Goal: Register for event/course

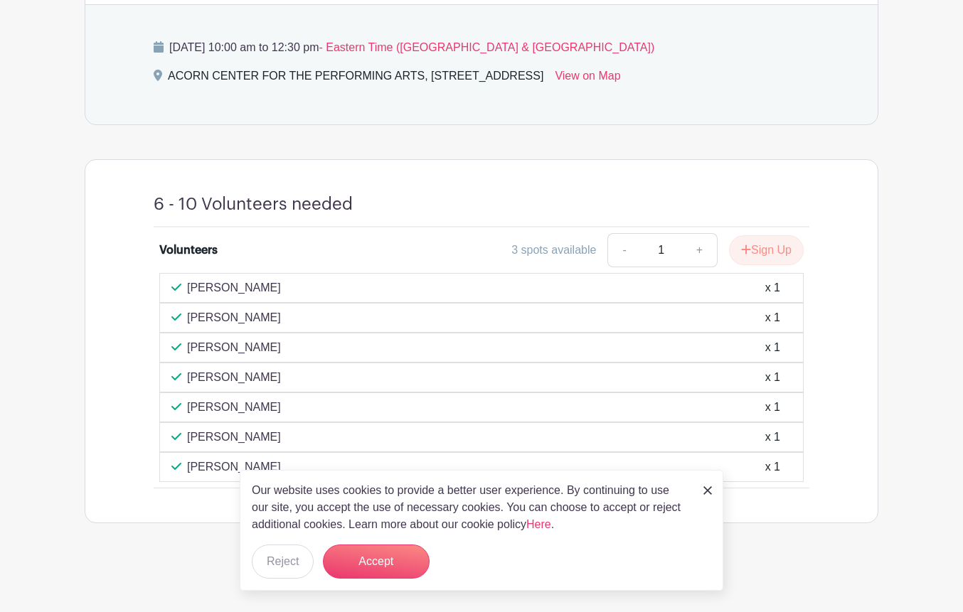
scroll to position [622, 0]
click at [754, 253] on button "Sign Up" at bounding box center [766, 251] width 75 height 30
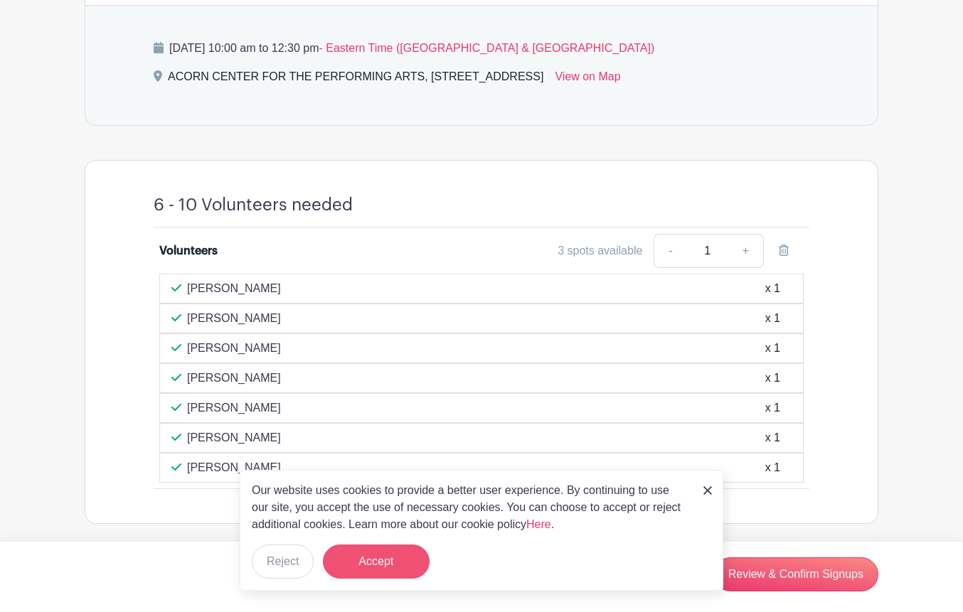
click at [362, 557] on button "Accept" at bounding box center [376, 562] width 107 height 34
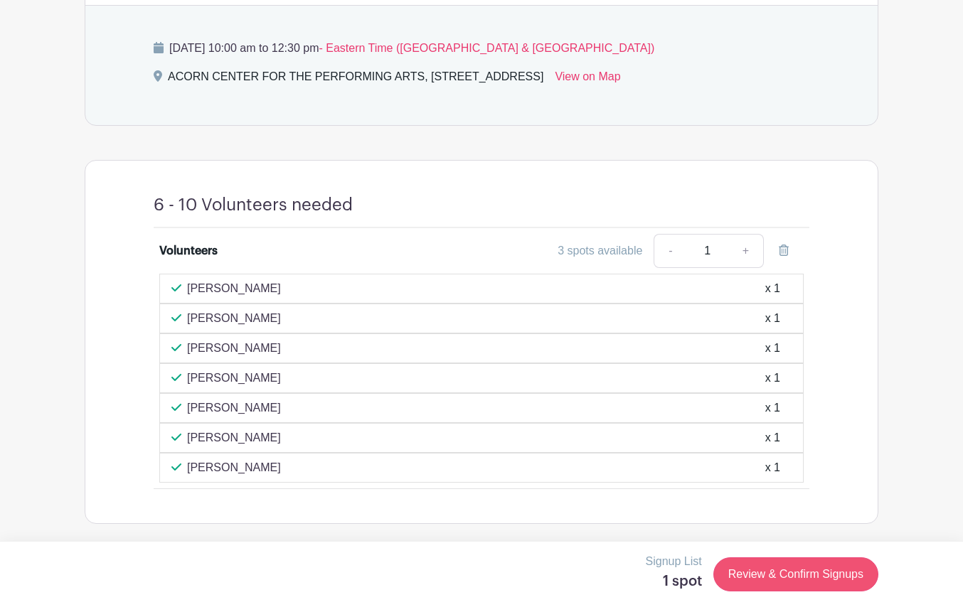
click at [756, 573] on link "Review & Confirm Signups" at bounding box center [795, 575] width 165 height 34
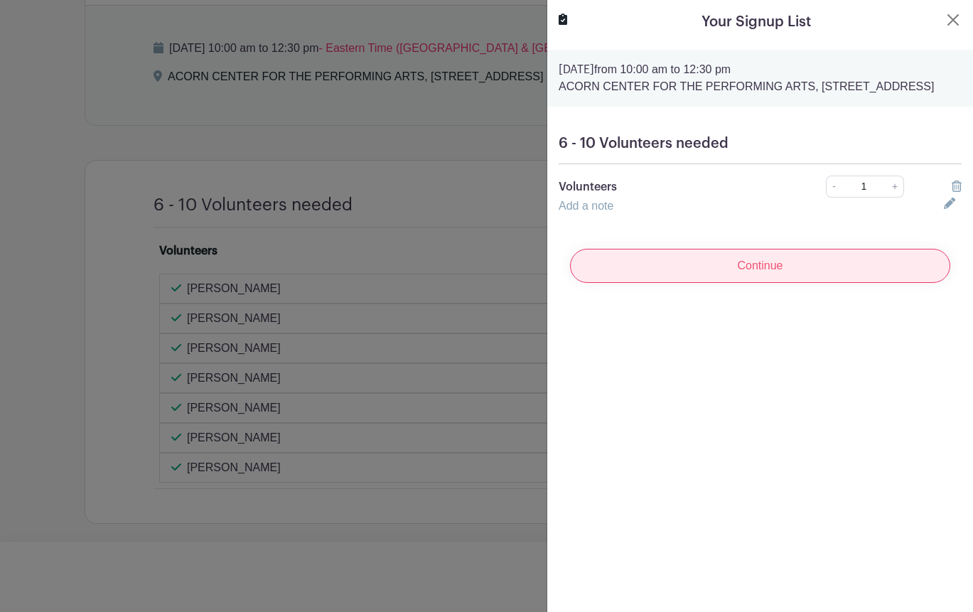
click at [791, 279] on input "Continue" at bounding box center [760, 266] width 380 height 34
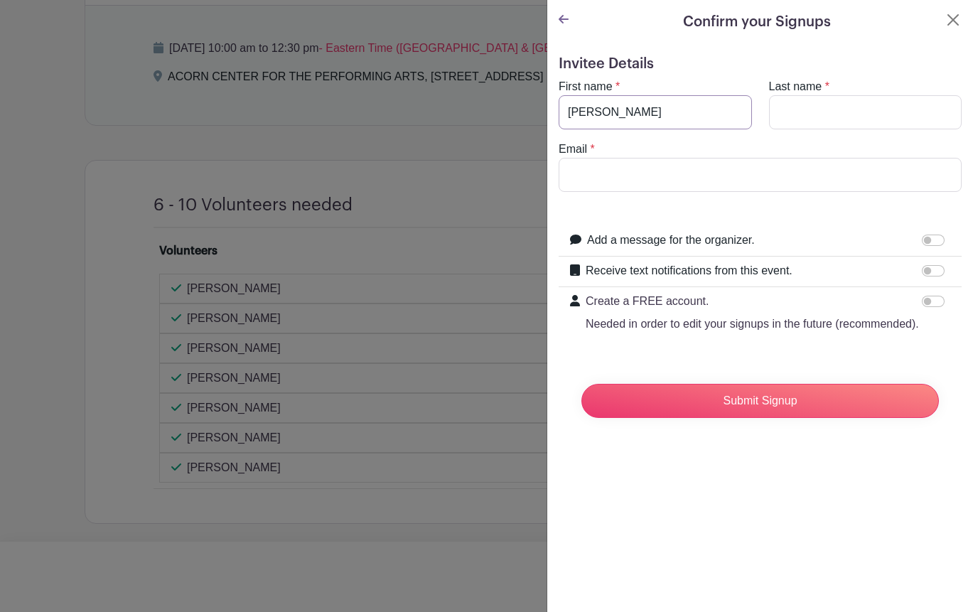
type input "[PERSON_NAME]"
type input "[PERSON_NAME][EMAIL_ADDRESS][DOMAIN_NAME]"
drag, startPoint x: 919, startPoint y: 239, endPoint x: 932, endPoint y: 240, distance: 12.8
click at [935, 240] on div at bounding box center [936, 240] width 28 height 17
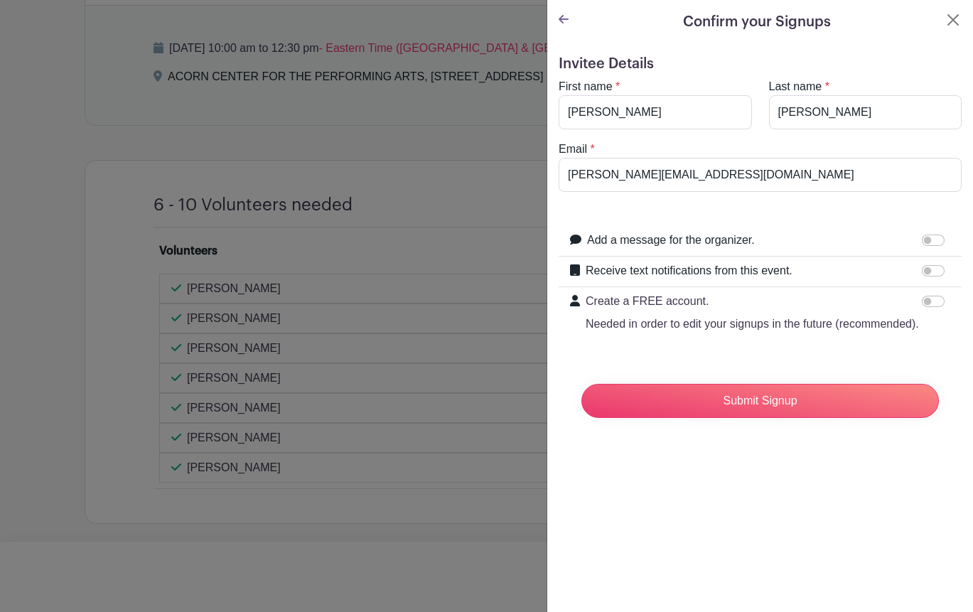
click at [930, 239] on input "Add a message for the organizer." at bounding box center [933, 240] width 23 height 11
checkbox input "true"
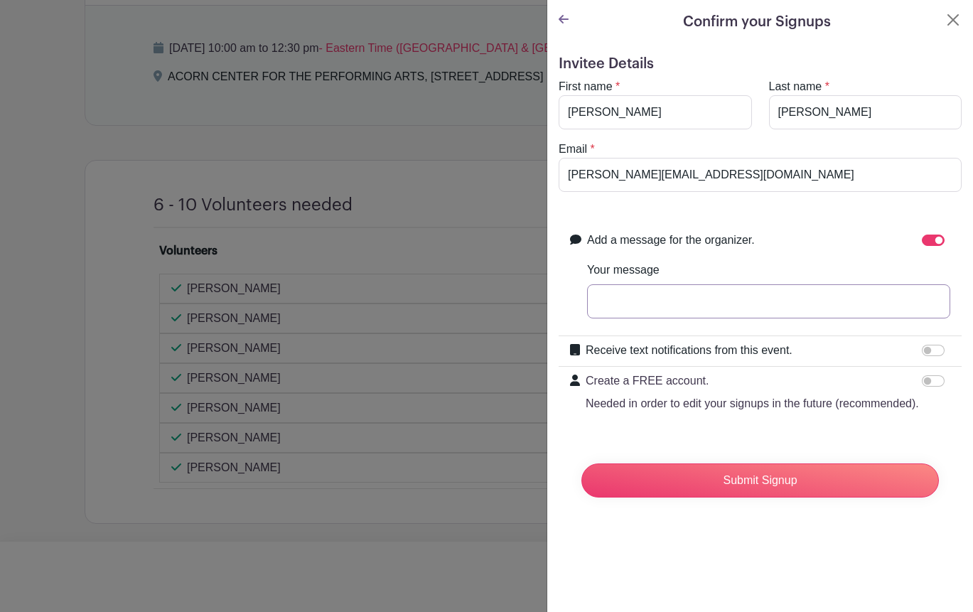
click at [821, 299] on input "Your message" at bounding box center [768, 301] width 363 height 34
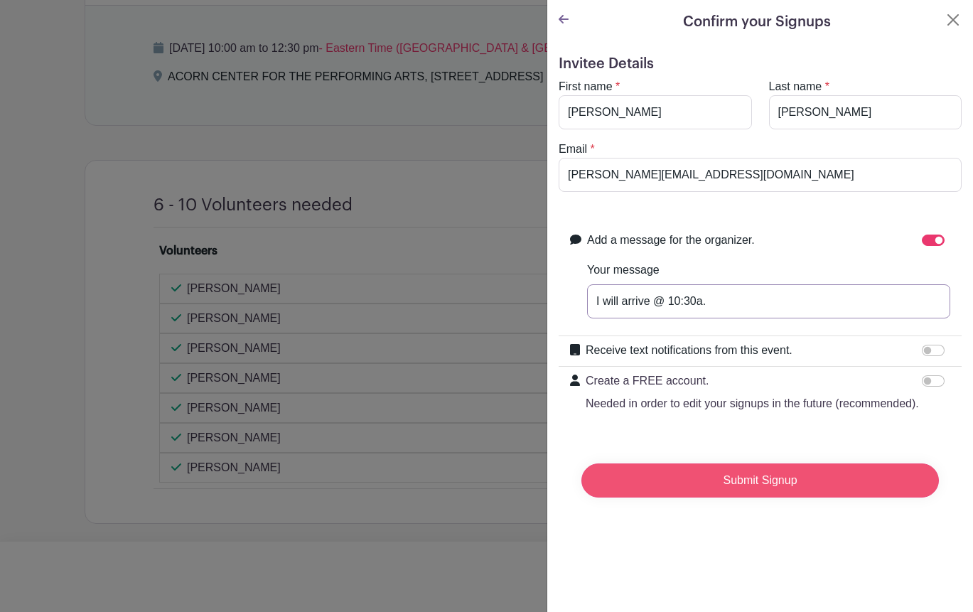
type input "I will arrive @ 10:30a."
click at [806, 498] on input "Submit Signup" at bounding box center [761, 481] width 358 height 34
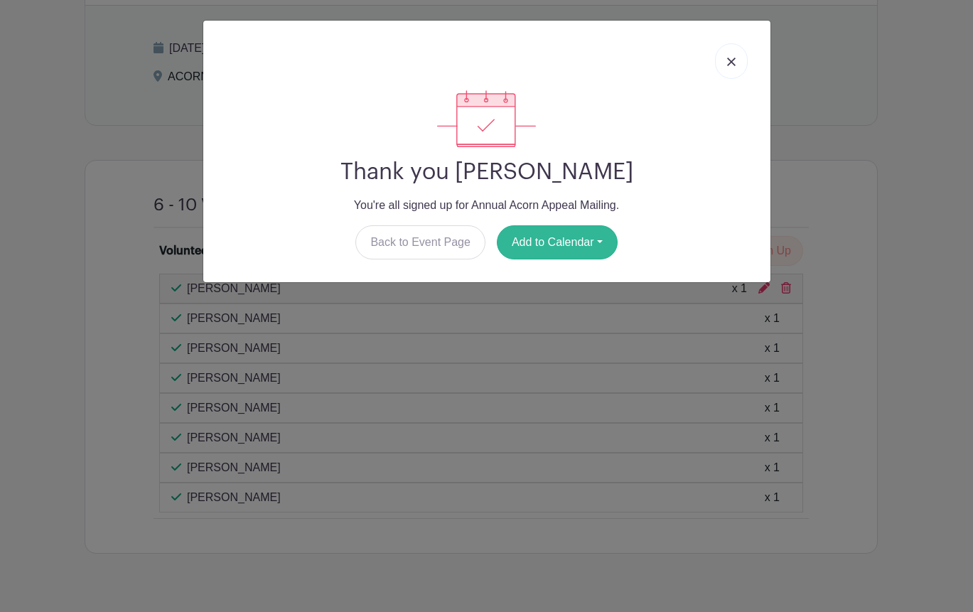
click at [584, 245] on button "Add to Calendar" at bounding box center [557, 242] width 121 height 34
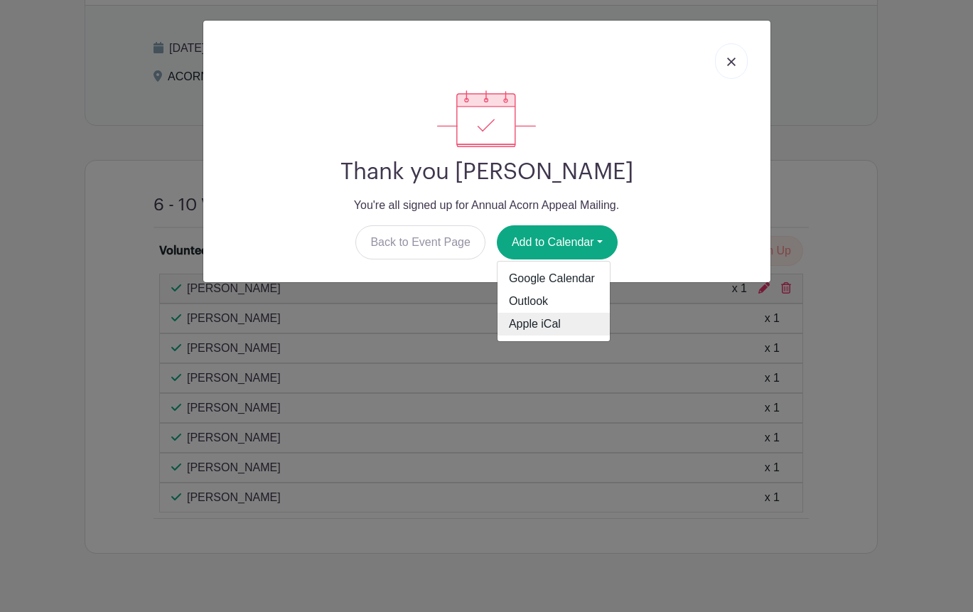
click at [555, 322] on link "Apple iCal" at bounding box center [554, 324] width 112 height 23
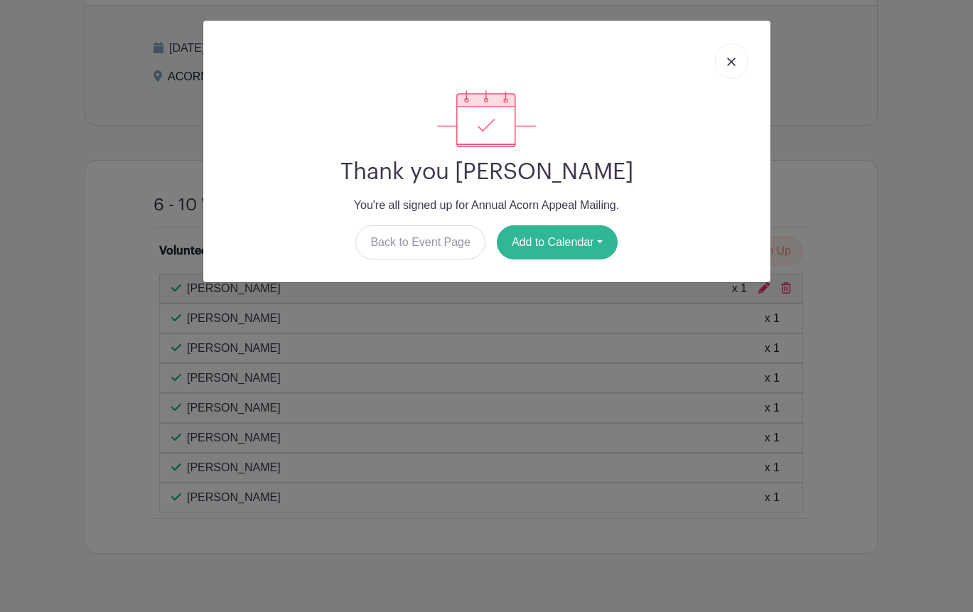
click at [590, 236] on button "Add to Calendar" at bounding box center [557, 242] width 121 height 34
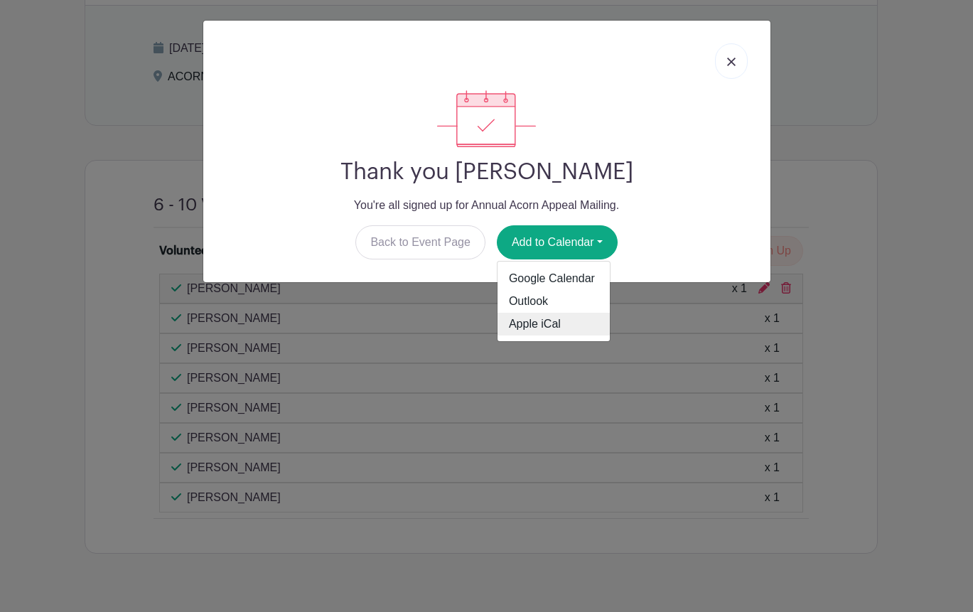
click at [548, 327] on link "Apple iCal" at bounding box center [554, 324] width 112 height 23
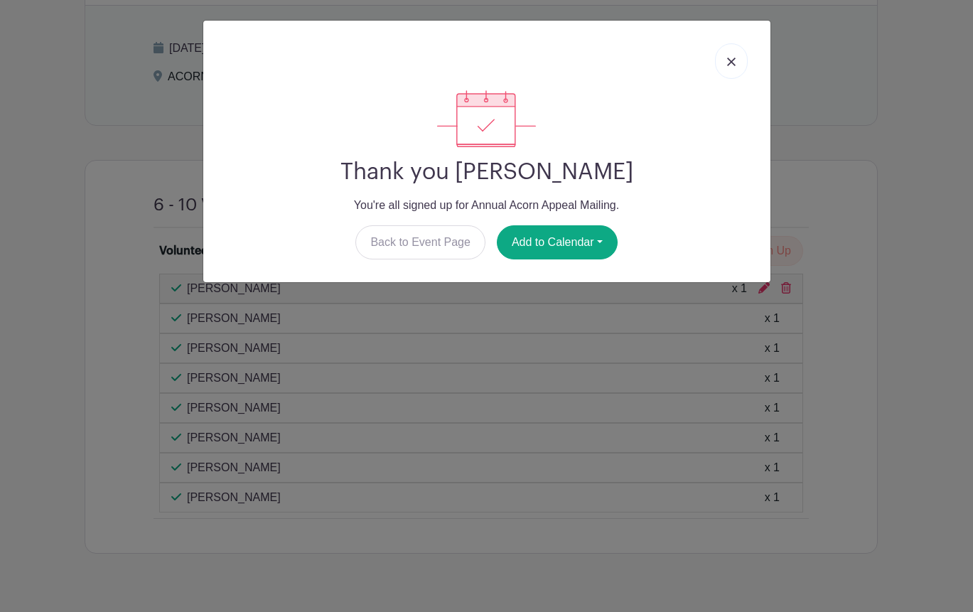
click at [730, 63] on img at bounding box center [731, 62] width 9 height 9
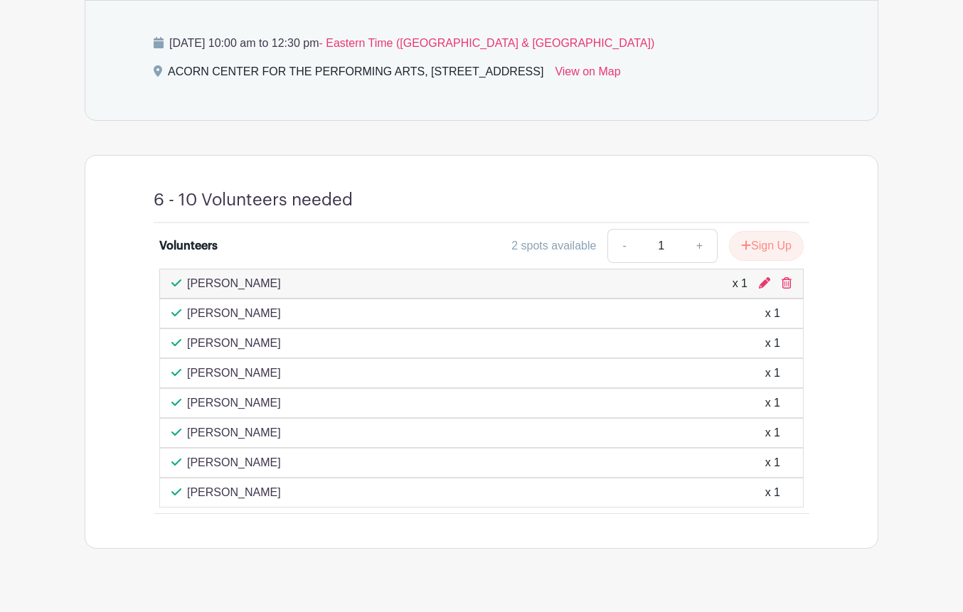
scroll to position [622, 0]
